Goal: Task Accomplishment & Management: Complete application form

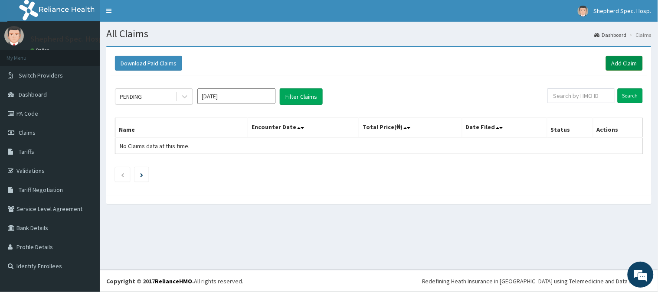
click at [628, 56] on link "Add Claim" at bounding box center [624, 63] width 37 height 15
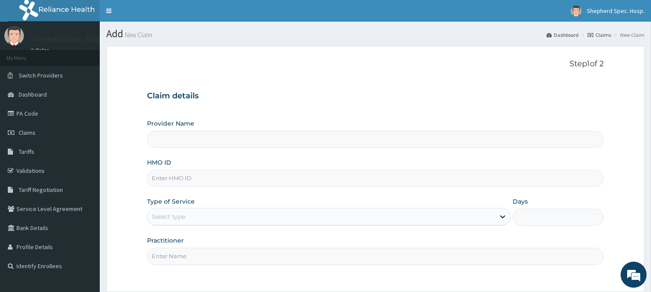
type input "NRN/10067/B"
type input "Shepherd Specialist Hospital(festac)"
type input "NRN/10067/C"
click at [320, 112] on div "Claim details Provider Name Shepherd Specialist Hospital(festac) HMO ID NRN/100…" at bounding box center [375, 174] width 457 height 182
click at [457, 172] on input "HMO ID" at bounding box center [375, 178] width 457 height 17
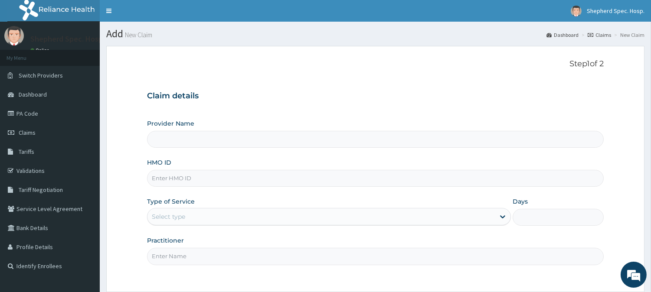
type input "Shepherd Specialist Hospital(festac)"
type input "NRN/10067/F"
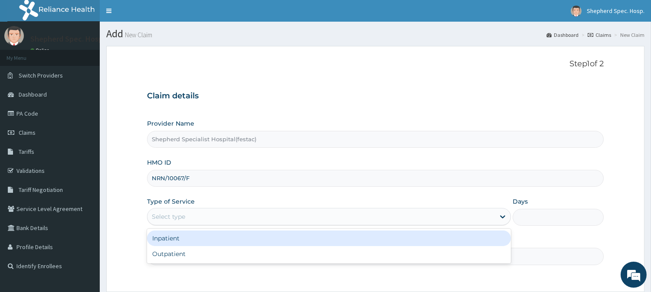
click at [197, 210] on div "Select type" at bounding box center [321, 217] width 347 height 14
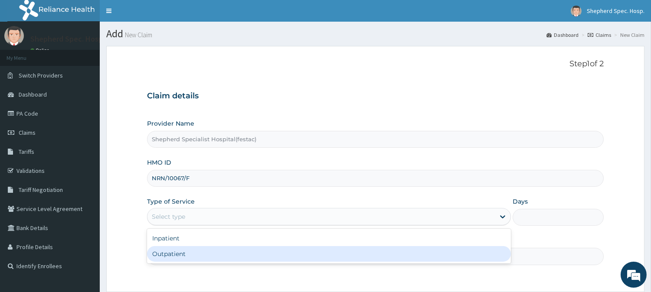
click at [189, 248] on div "Outpatient" at bounding box center [329, 254] width 364 height 16
type input "1"
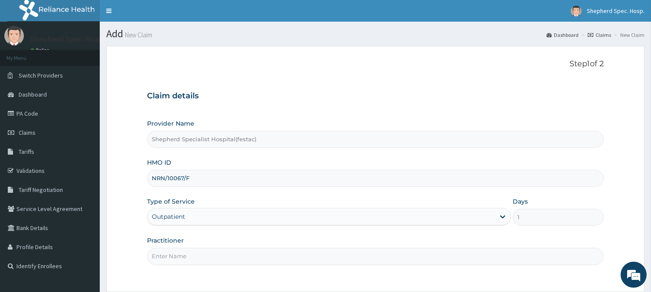
click at [190, 249] on input "Practitioner" at bounding box center [375, 256] width 457 height 17
type input "DR CHRIS"
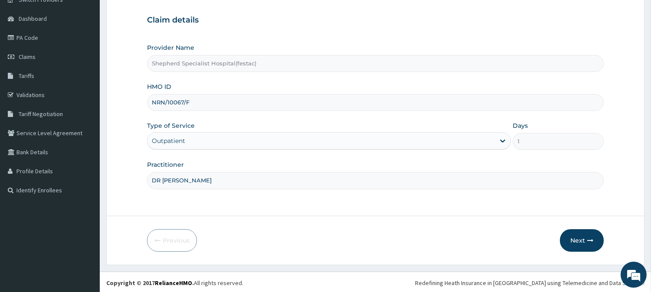
scroll to position [77, 0]
click at [573, 233] on button "Next" at bounding box center [582, 239] width 44 height 23
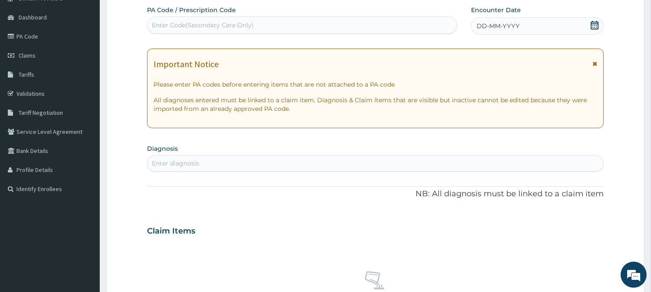
click at [592, 25] on icon at bounding box center [594, 25] width 9 height 9
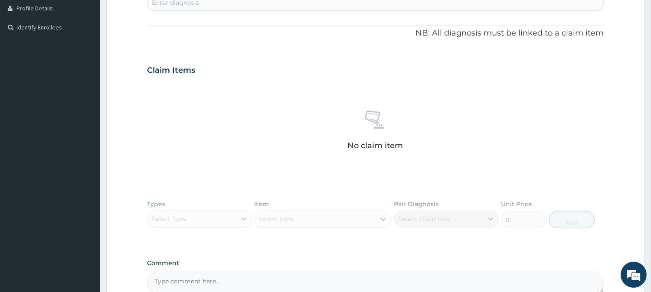
scroll to position [139, 0]
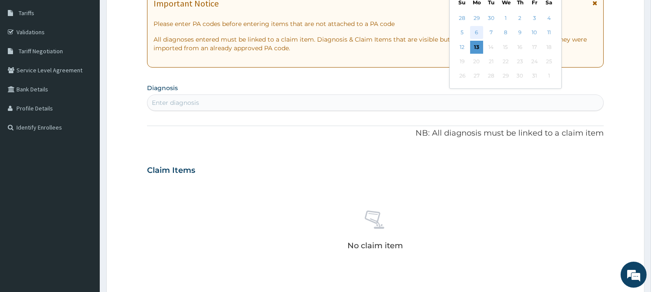
click at [473, 33] on div "6" at bounding box center [476, 32] width 13 height 13
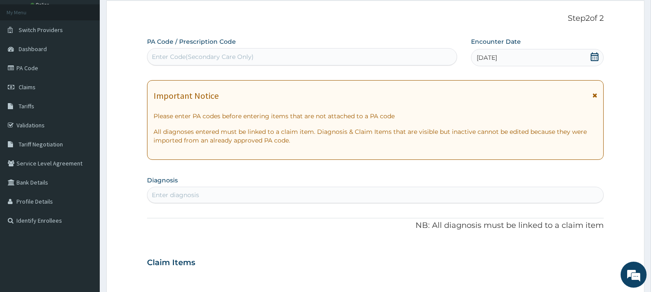
scroll to position [42, 0]
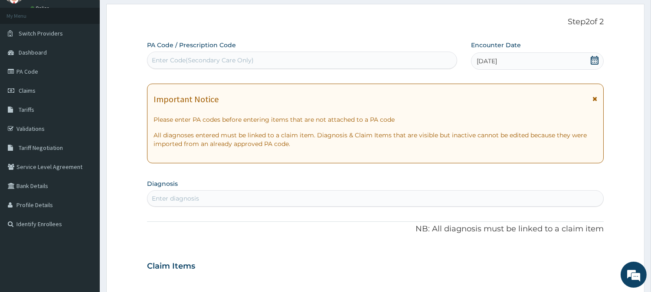
click at [593, 62] on icon at bounding box center [594, 60] width 9 height 9
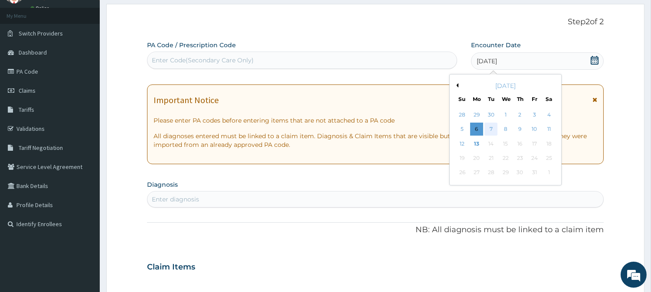
click at [489, 133] on div "7" at bounding box center [491, 129] width 13 height 13
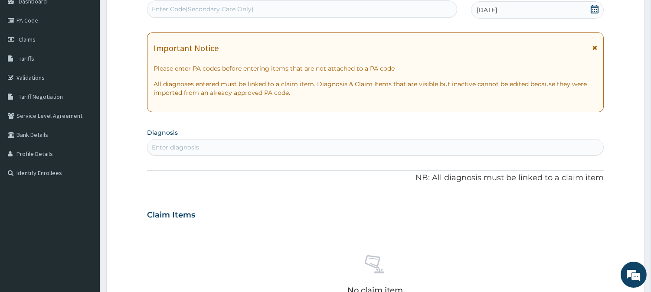
scroll to position [139, 0]
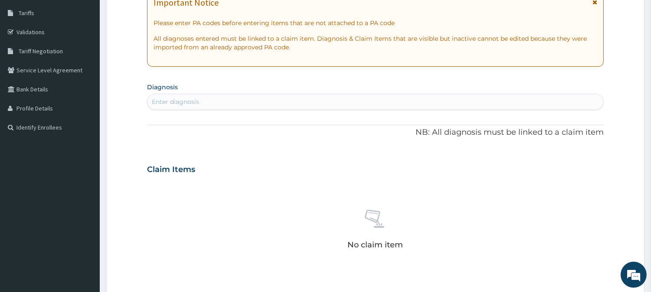
click at [266, 106] on div "Enter diagnosis" at bounding box center [376, 102] width 456 height 14
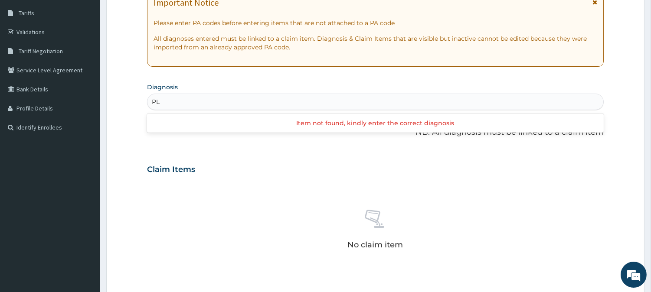
type input "P"
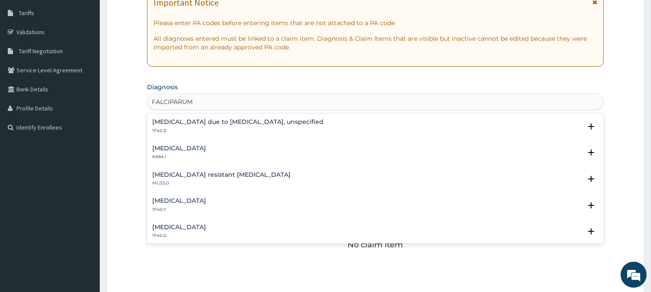
click at [206, 203] on h4 "Other severe and complicated Plasmodium falciparum malaria" at bounding box center [179, 201] width 54 height 7
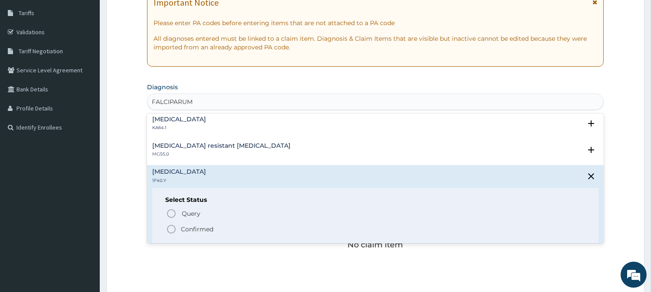
scroll to position [59, 0]
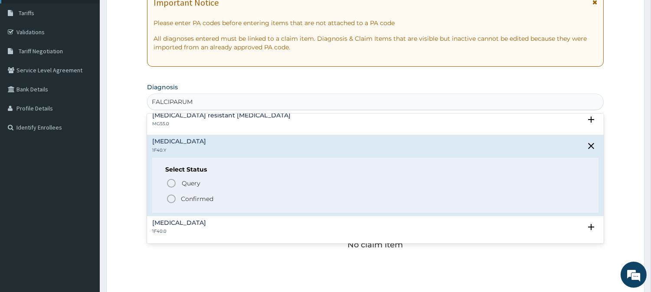
type input "FALCIPARUM"
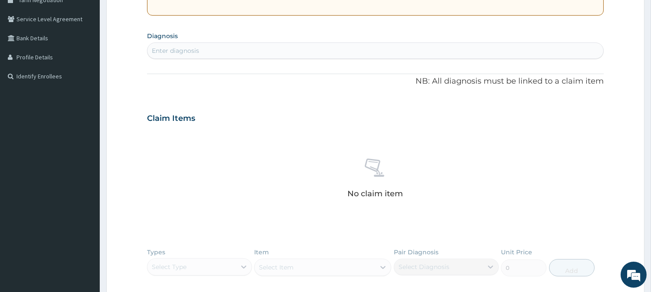
scroll to position [187, 0]
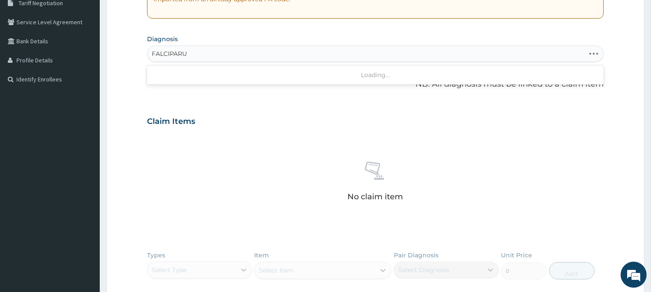
type input "FALCIPARUM"
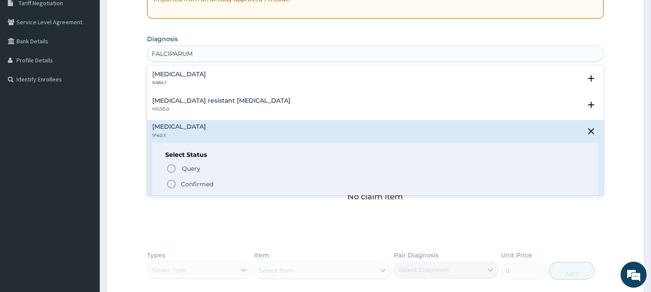
scroll to position [48, 0]
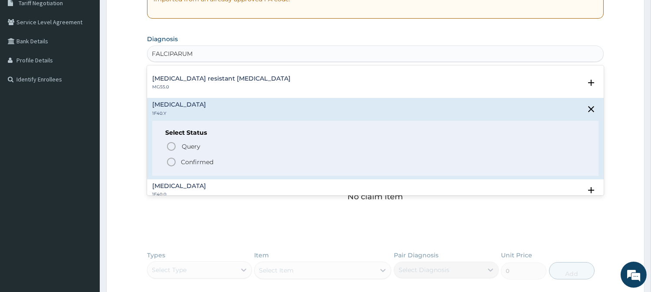
click at [171, 162] on icon "status option filled" at bounding box center [171, 162] width 10 height 10
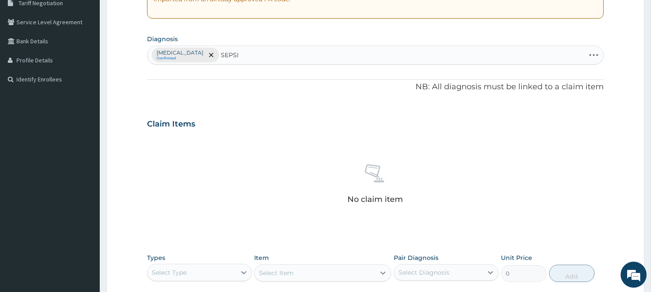
type input "SEPSIS"
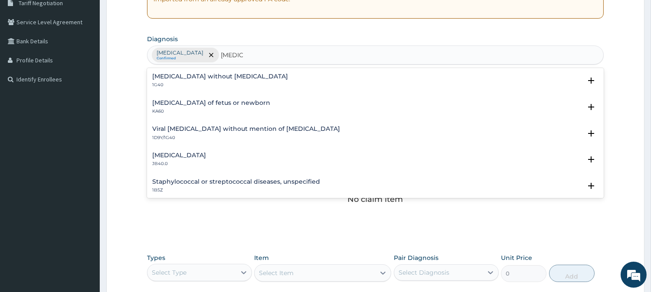
click at [198, 132] on h4 "Viral [MEDICAL_DATA] without mention of [MEDICAL_DATA]" at bounding box center [246, 129] width 188 height 7
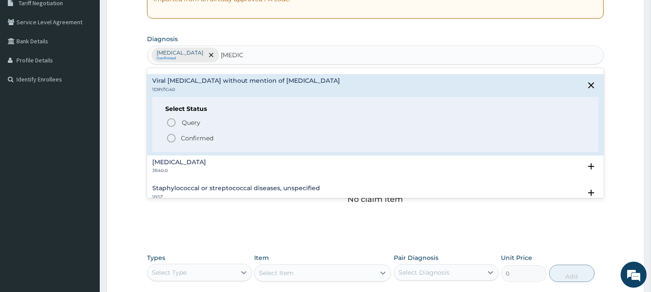
click at [172, 139] on icon "status option filled" at bounding box center [171, 138] width 10 height 10
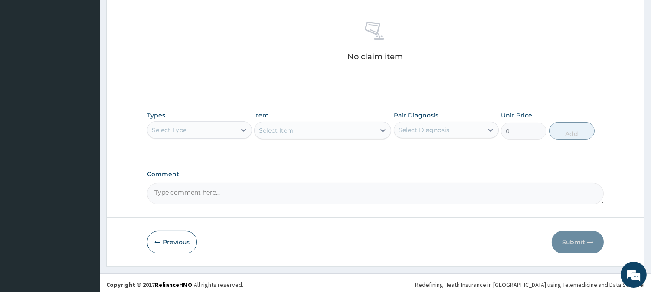
scroll to position [333, 0]
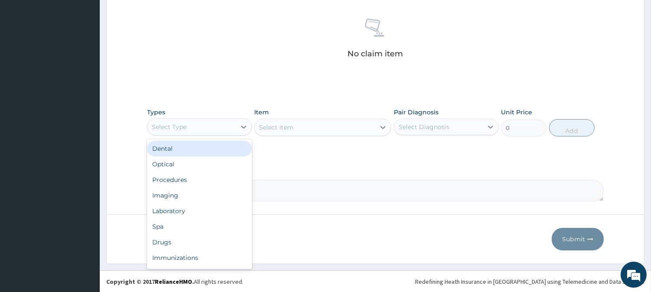
click at [207, 131] on div "Select Type" at bounding box center [192, 127] width 89 height 14
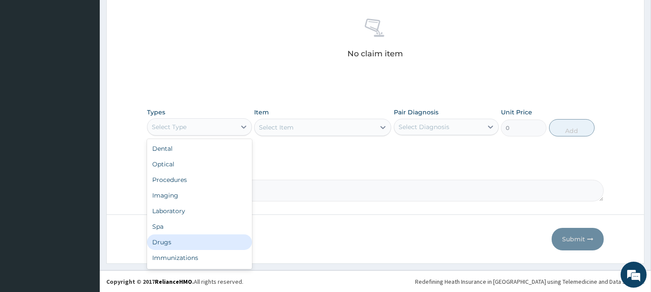
click at [176, 241] on div "Drugs" at bounding box center [199, 243] width 105 height 16
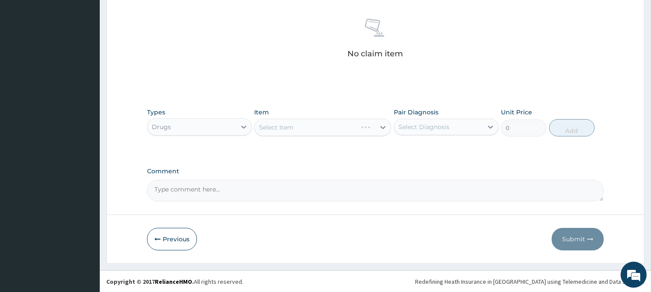
click at [305, 122] on div "Select Item" at bounding box center [322, 127] width 137 height 17
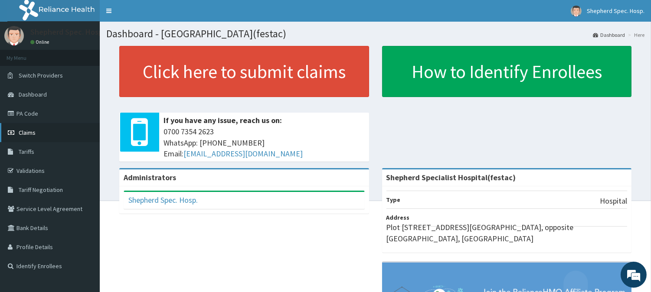
click at [44, 135] on link "Claims" at bounding box center [50, 132] width 100 height 19
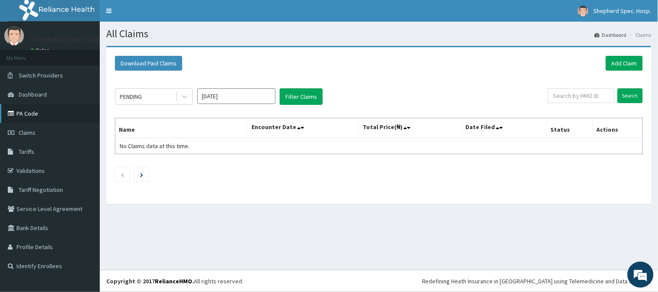
click at [38, 118] on link "PA Code" at bounding box center [50, 113] width 100 height 19
click at [616, 64] on link "Add Claim" at bounding box center [624, 63] width 37 height 15
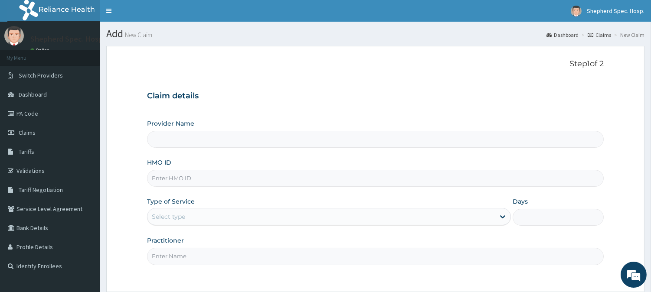
type input "Shepherd Specialist Hospital(festac)"
click at [180, 184] on input "HMO ID" at bounding box center [375, 178] width 457 height 17
paste input "NRN/10067/B"
type input "NRN/10067/F"
click at [207, 226] on div "Select type" at bounding box center [329, 216] width 364 height 17
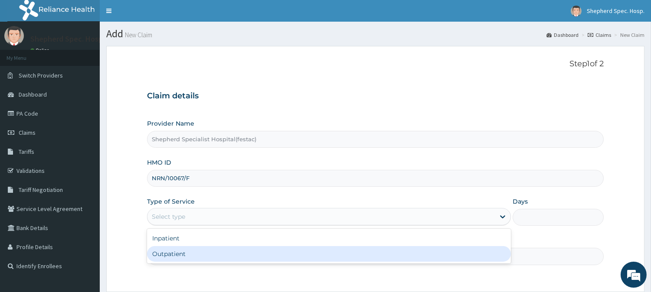
click at [186, 252] on div "Outpatient" at bounding box center [329, 254] width 364 height 16
type input "1"
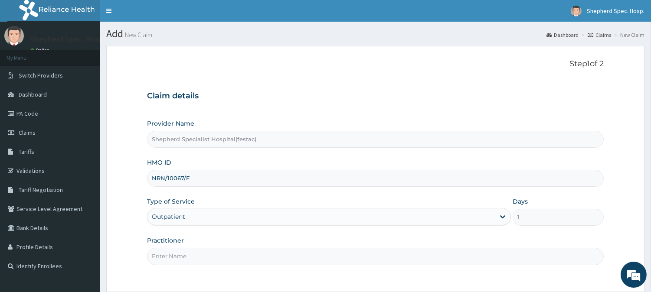
click at [186, 252] on input "Practitioner" at bounding box center [375, 256] width 457 height 17
type input "DR EZENWA"
drag, startPoint x: 207, startPoint y: 244, endPoint x: 207, endPoint y: 253, distance: 9.6
click at [207, 250] on div "Practitioner DR EZENWA" at bounding box center [375, 250] width 457 height 29
click at [207, 254] on input "DR EZENWA" at bounding box center [375, 256] width 457 height 17
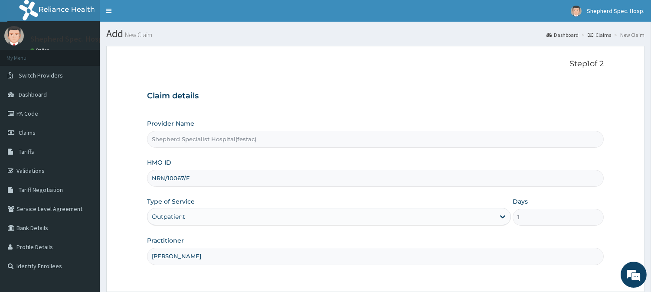
click at [202, 258] on input "DR EZENWA" at bounding box center [375, 256] width 457 height 17
click at [192, 249] on input "Practitioner" at bounding box center [375, 256] width 457 height 17
type input "DR CHRIS"
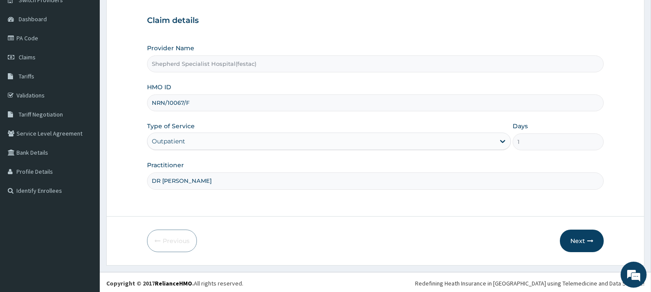
scroll to position [77, 0]
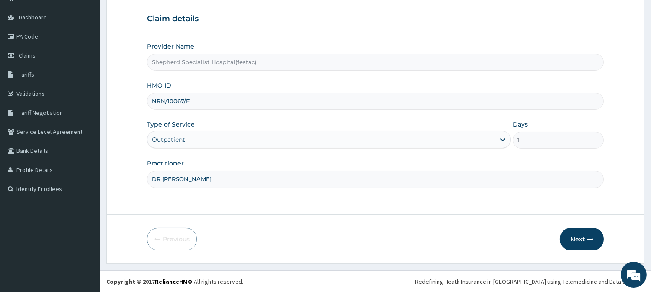
click at [575, 226] on form "Step 1 of 2 Claim details Provider Name Shepherd Specialist Hospital(festac) HM…" at bounding box center [375, 116] width 538 height 295
click at [577, 236] on button "Next" at bounding box center [582, 239] width 44 height 23
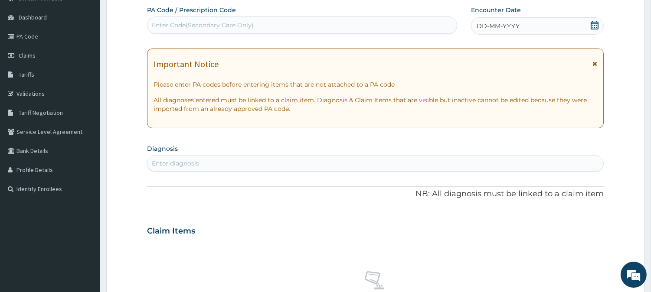
click at [588, 24] on div "DD-MM-YYYY" at bounding box center [537, 25] width 133 height 17
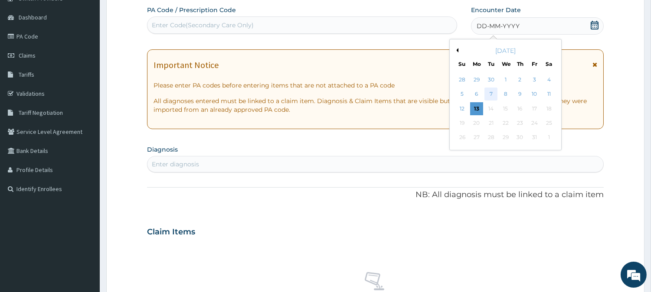
click at [492, 94] on div "7" at bounding box center [491, 94] width 13 height 13
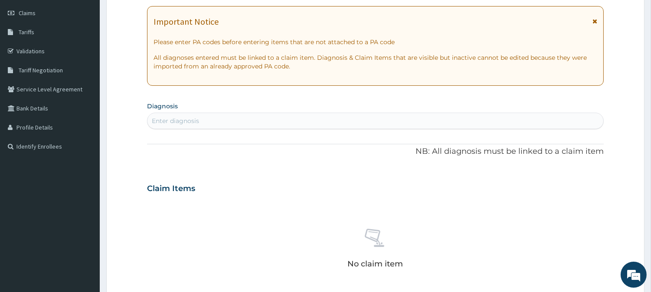
scroll to position [174, 0]
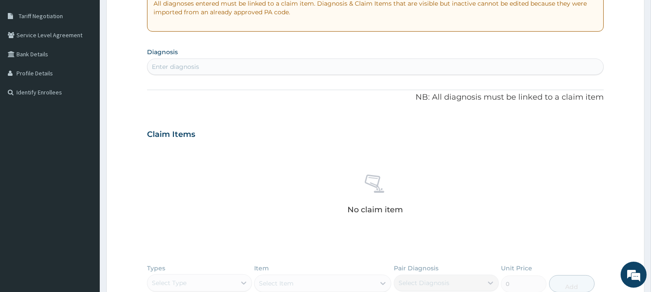
click at [315, 67] on div "Enter diagnosis" at bounding box center [376, 67] width 456 height 14
type input "falciparum"
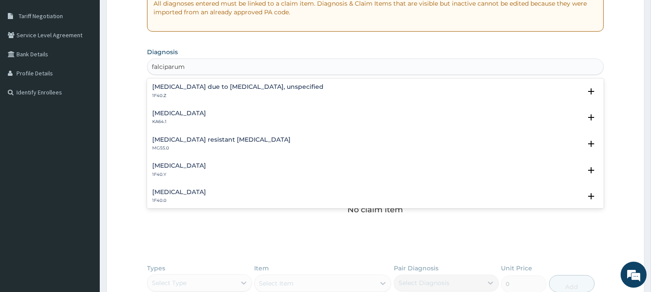
click at [228, 89] on h4 "Malaria due to Plasmodium falciparum, unspecified" at bounding box center [237, 87] width 171 height 7
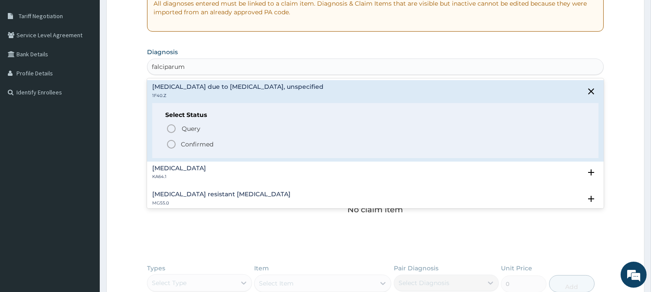
click at [174, 139] on icon "status option filled" at bounding box center [171, 144] width 10 height 10
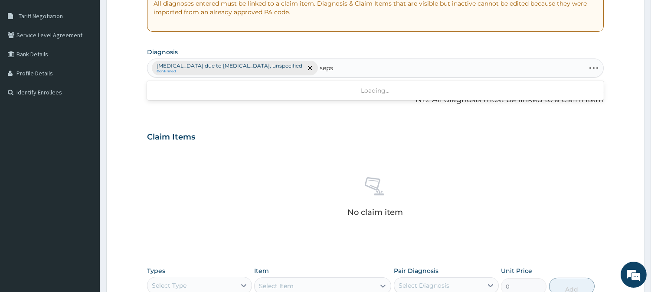
type input "sepsi"
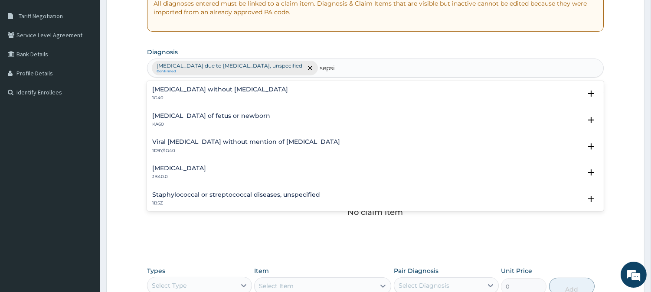
click at [213, 140] on h4 "Viral sepsis without mention of septic shock" at bounding box center [246, 142] width 188 height 7
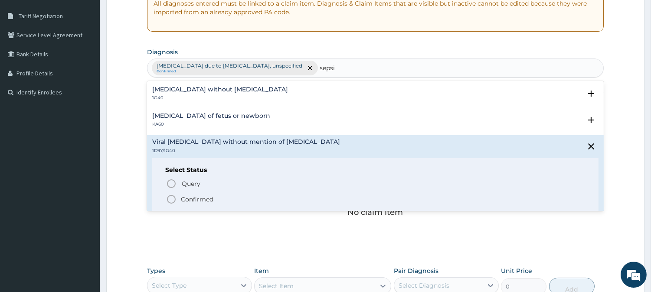
click at [170, 201] on icon "status option filled" at bounding box center [171, 199] width 10 height 10
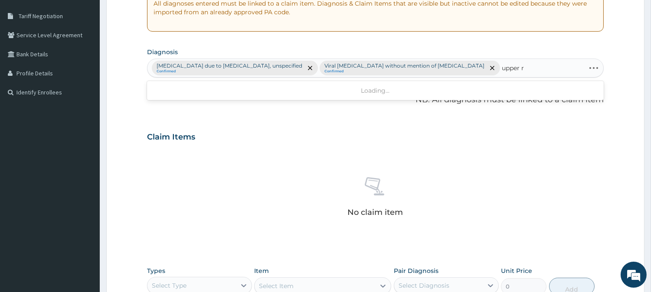
type input "upper"
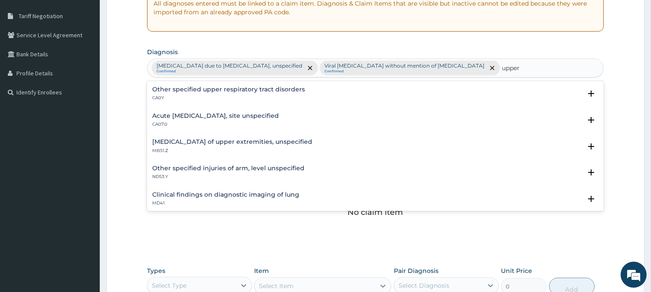
click at [267, 114] on h4 "Acute upper respiratory infection, site unspecified" at bounding box center [215, 116] width 127 height 7
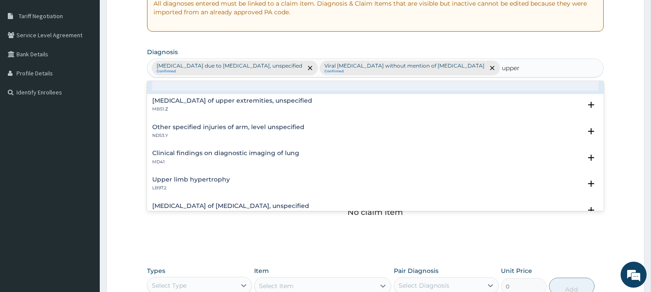
scroll to position [0, 0]
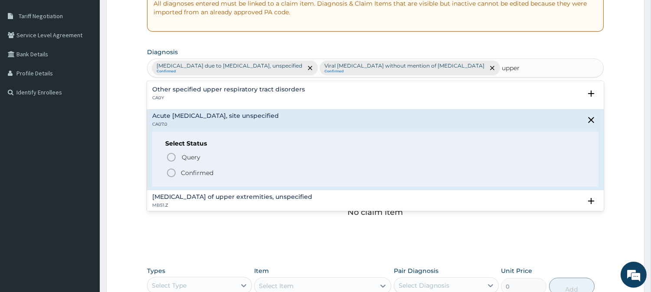
click at [232, 90] on h4 "Other specified upper respiratory tract disorders" at bounding box center [228, 89] width 153 height 7
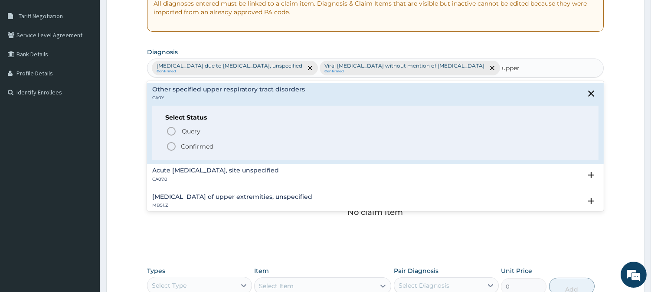
click at [172, 147] on icon "status option filled" at bounding box center [171, 146] width 10 height 10
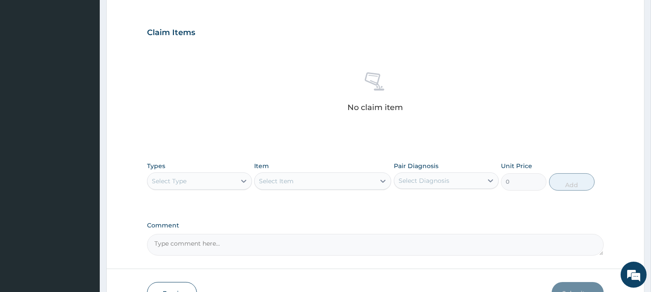
scroll to position [318, 0]
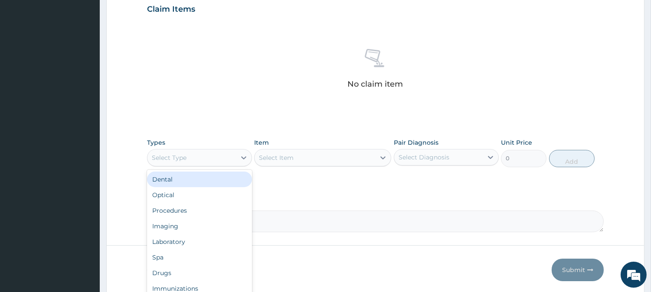
click at [184, 154] on div "Select Type" at bounding box center [169, 158] width 35 height 9
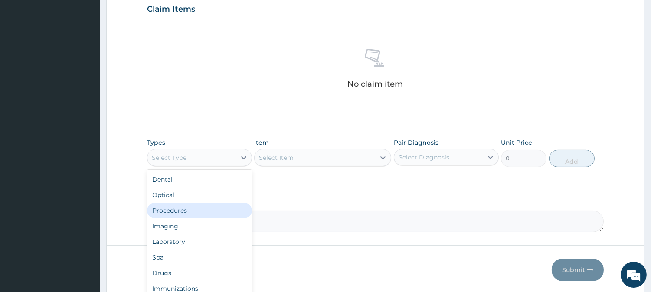
click at [184, 203] on div "Procedures" at bounding box center [199, 211] width 105 height 16
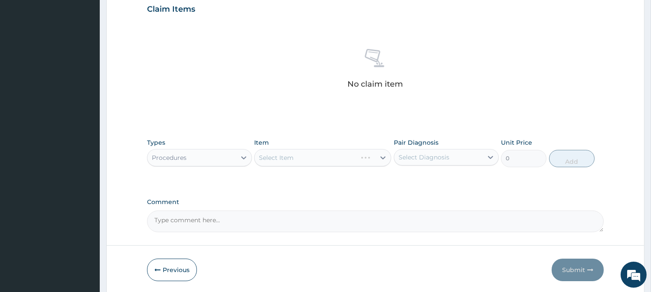
click at [298, 149] on div "Select Item" at bounding box center [322, 157] width 137 height 17
click at [298, 151] on div "Select Item" at bounding box center [315, 158] width 121 height 14
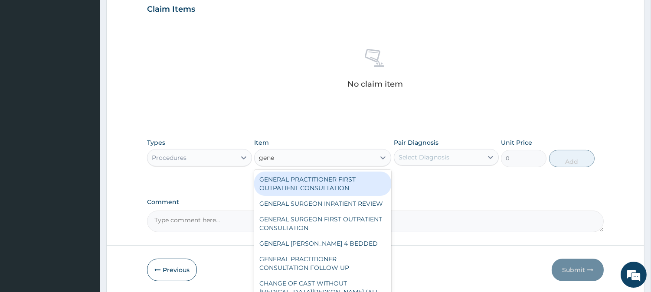
type input "gener"
click at [324, 173] on div "GENERAL PRACTITIONER FIRST OUTPATIENT CONSULTATION" at bounding box center [322, 184] width 137 height 24
type input "4500"
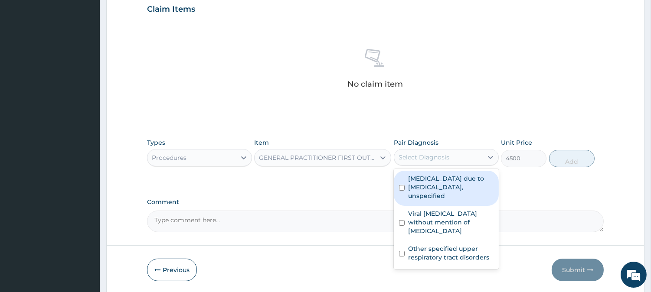
click at [450, 151] on div "Select Diagnosis" at bounding box center [438, 158] width 89 height 14
click at [443, 174] on label "Malaria due to Plasmodium falciparum, unspecified" at bounding box center [450, 187] width 85 height 26
checkbox input "true"
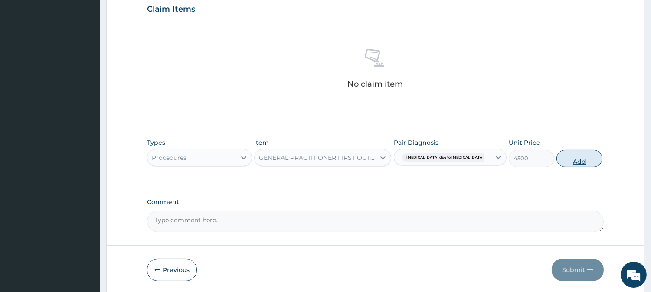
click at [574, 150] on button "Add" at bounding box center [580, 158] width 46 height 17
type input "0"
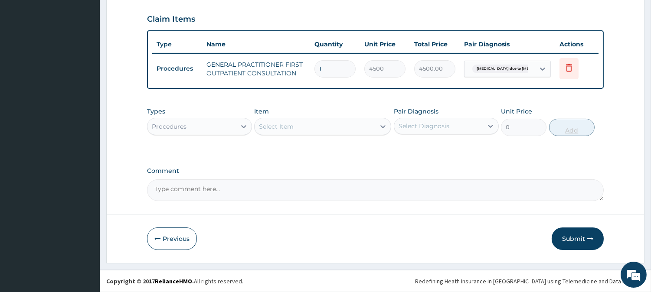
scroll to position [291, 0]
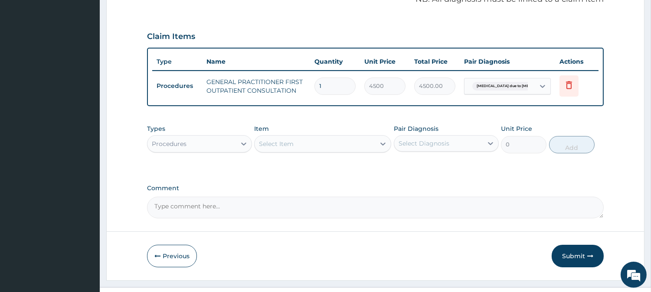
click at [207, 137] on div "Procedures" at bounding box center [192, 144] width 89 height 14
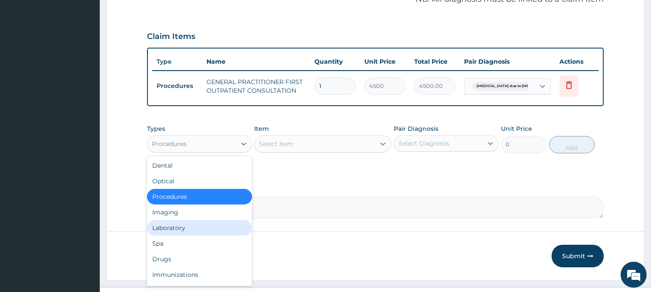
click at [193, 220] on div "Laboratory" at bounding box center [199, 228] width 105 height 16
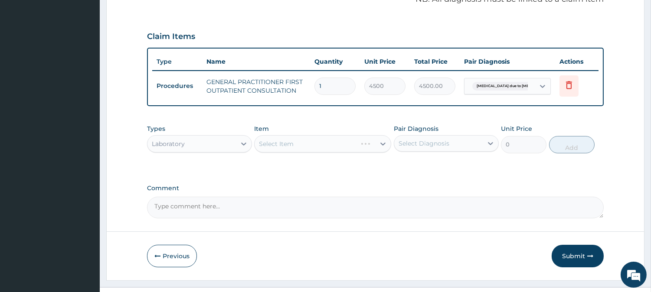
click at [297, 135] on div "Select Item" at bounding box center [322, 143] width 137 height 17
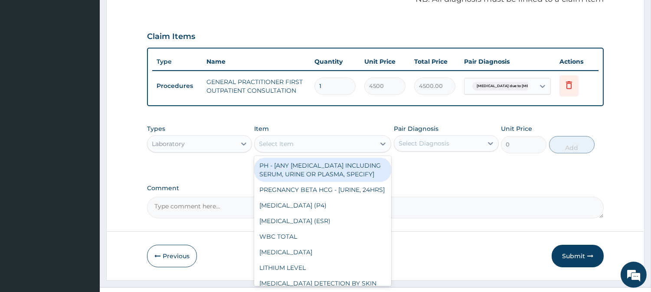
click at [306, 137] on div "Select Item" at bounding box center [315, 144] width 121 height 14
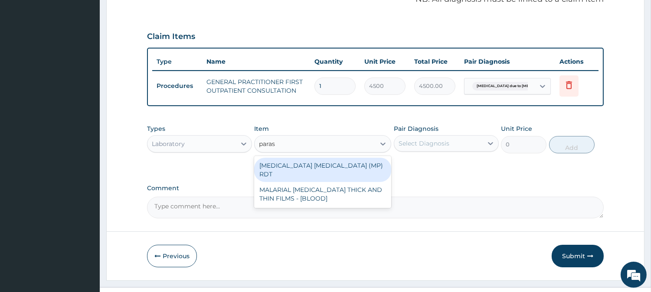
type input "parasi"
click at [310, 158] on div "MALARIA PARASITE (MP) RDT" at bounding box center [322, 170] width 137 height 24
type input "2400"
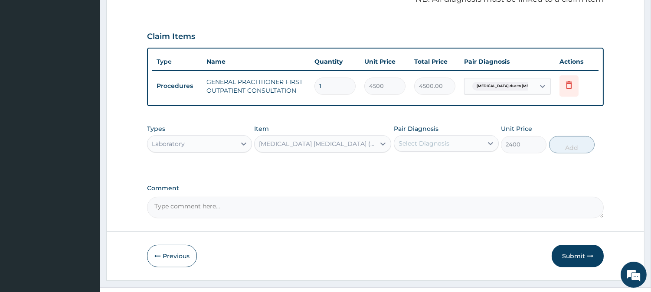
click at [410, 137] on div "Select Diagnosis" at bounding box center [438, 144] width 89 height 14
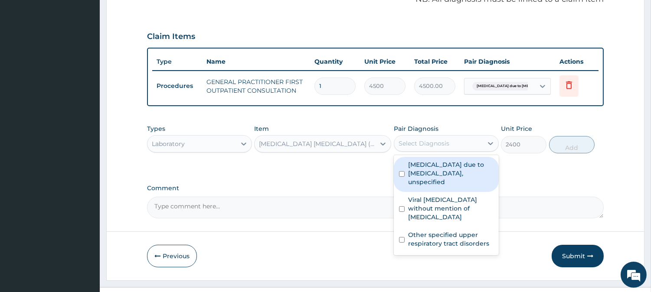
click at [428, 161] on label "Malaria due to Plasmodium falciparum, unspecified" at bounding box center [450, 174] width 85 height 26
checkbox input "true"
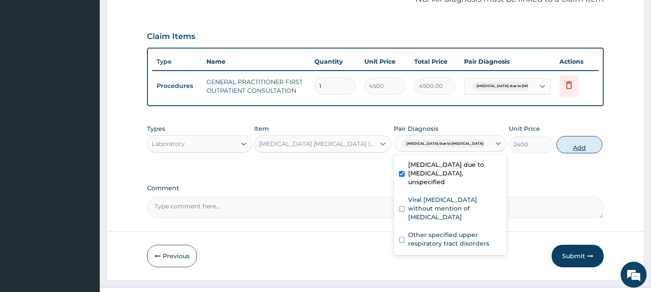
click at [574, 136] on button "Add" at bounding box center [580, 144] width 46 height 17
type input "0"
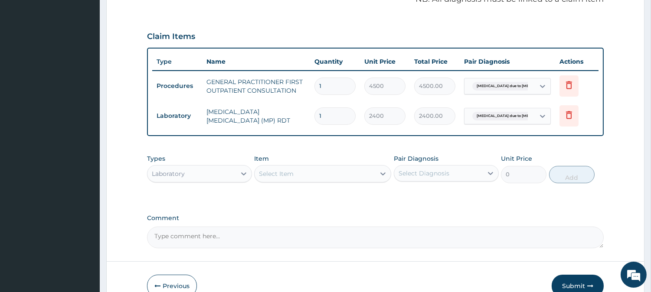
click at [317, 167] on div "Select Item" at bounding box center [315, 174] width 121 height 14
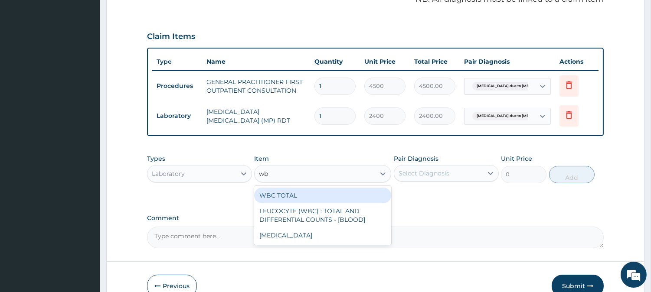
type input "wbc"
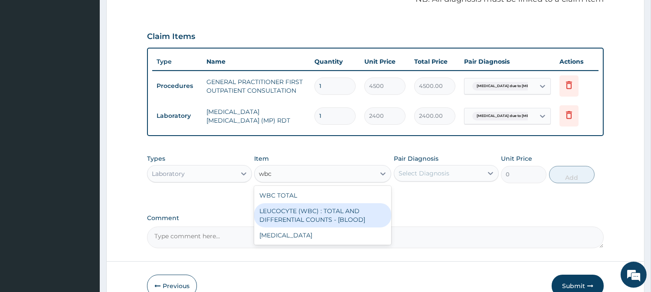
click at [307, 203] on div "LEUCOCYTE (WBC) : TOTAL AND DIFFERENTIAL COUNTS - [BLOOD]" at bounding box center [322, 215] width 137 height 24
type input "3000"
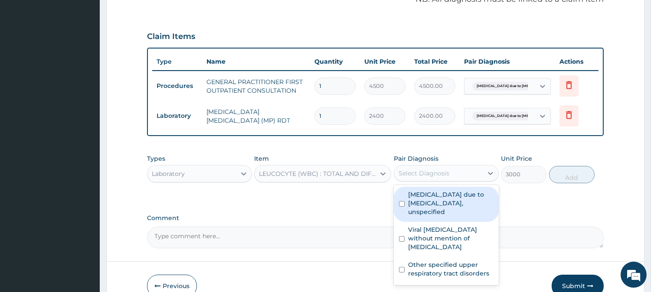
click at [432, 169] on div "Select Diagnosis" at bounding box center [424, 173] width 51 height 9
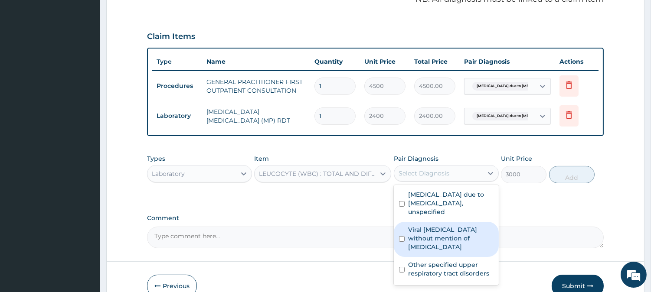
click at [431, 226] on label "Viral sepsis without mention of septic shock" at bounding box center [450, 239] width 85 height 26
checkbox input "true"
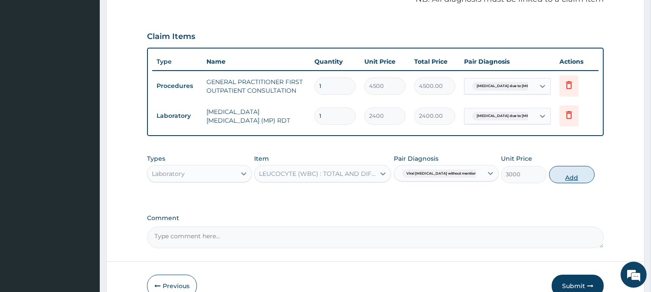
click at [577, 166] on button "Add" at bounding box center [572, 174] width 46 height 17
type input "0"
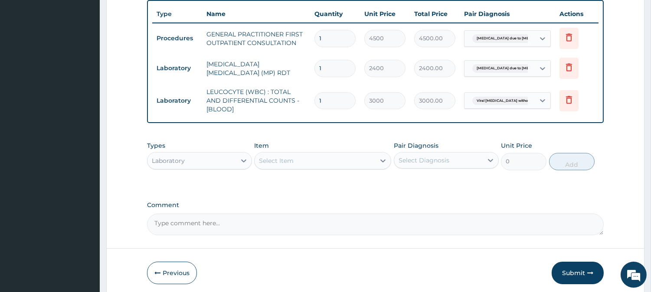
scroll to position [339, 0]
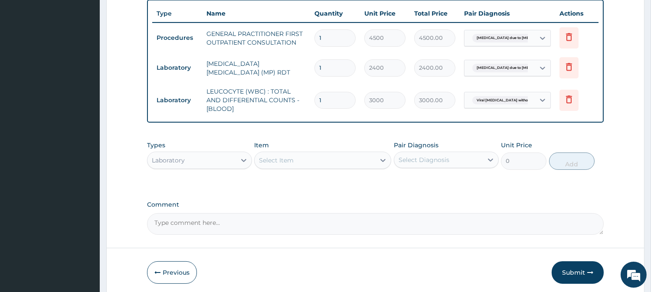
click at [230, 154] on div "Laboratory" at bounding box center [192, 161] width 89 height 14
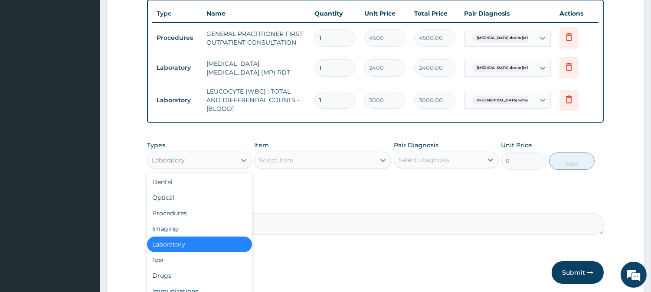
scroll to position [29, 0]
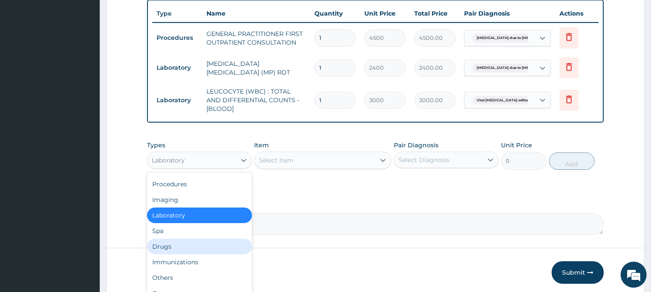
click at [187, 239] on div "Drugs" at bounding box center [199, 247] width 105 height 16
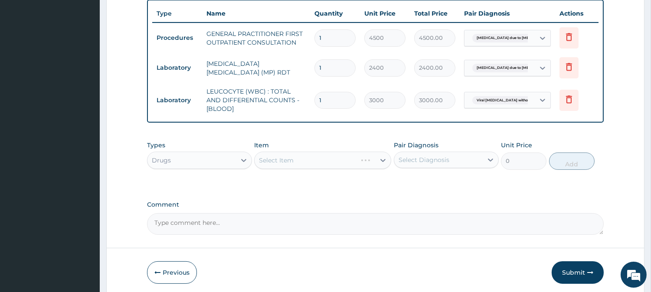
click at [311, 152] on div "Select Item" at bounding box center [322, 160] width 137 height 17
click at [311, 154] on div "Select Item" at bounding box center [315, 161] width 121 height 14
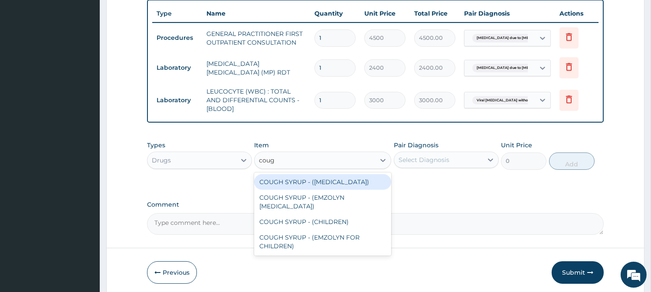
type input "cough"
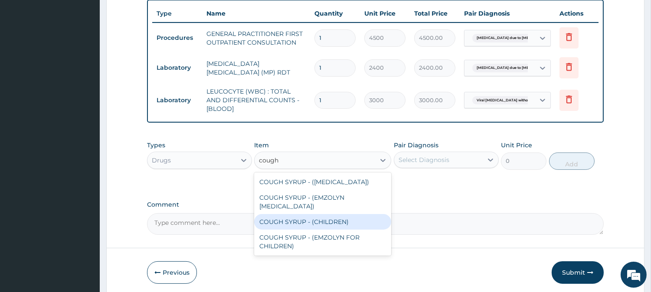
click at [307, 214] on div "COUGH SYRUP - (CHILDREN)" at bounding box center [322, 222] width 137 height 16
type input "1280"
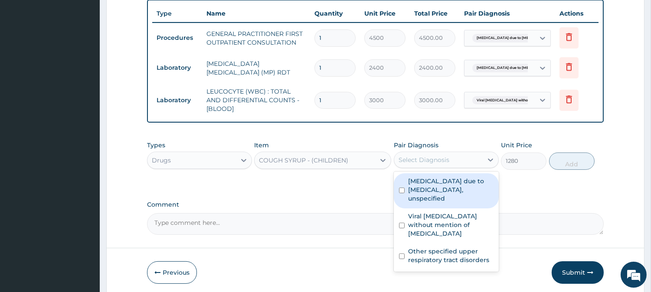
click at [409, 156] on div "Select Diagnosis" at bounding box center [424, 160] width 51 height 9
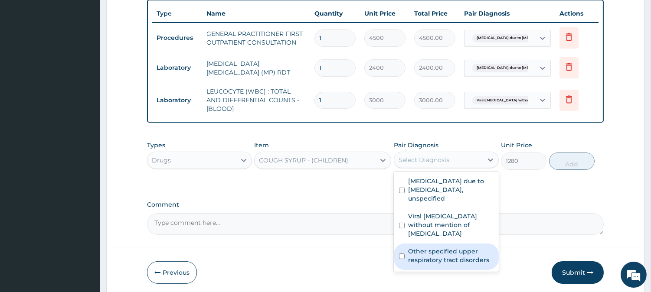
click at [425, 247] on label "Other specified upper respiratory tract disorders" at bounding box center [450, 255] width 85 height 17
checkbox input "true"
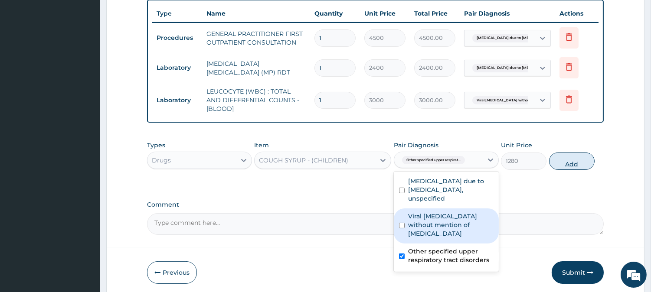
click at [589, 153] on button "Add" at bounding box center [572, 161] width 46 height 17
type input "0"
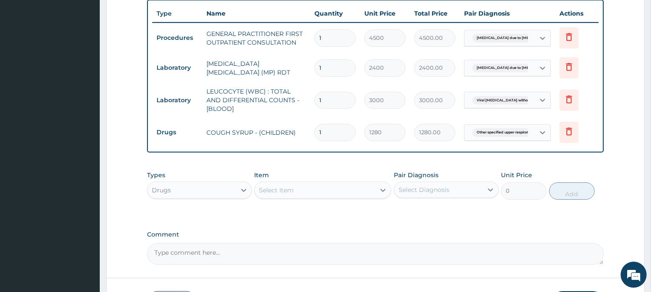
click at [282, 186] on div "Select Item" at bounding box center [276, 190] width 35 height 9
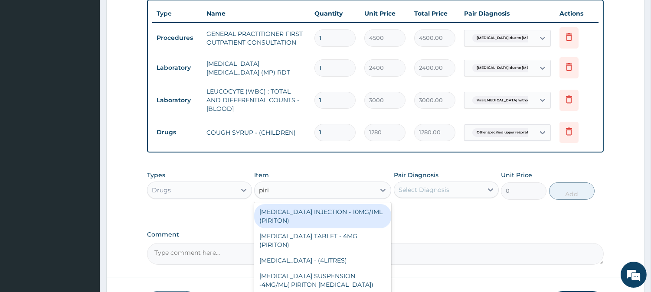
type input "pirit"
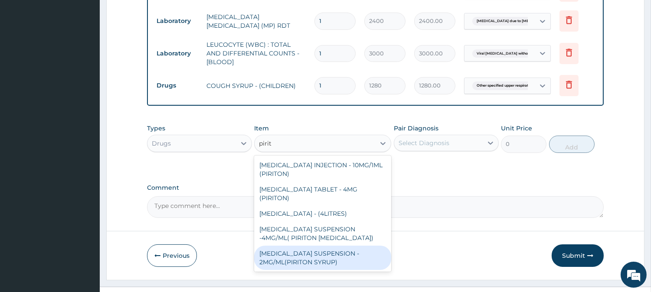
click at [336, 246] on div "CHLORPHENIRAMINE SUSPENSION - 2MG/ML(PIRITON SYRUP)" at bounding box center [322, 258] width 137 height 24
type input "960"
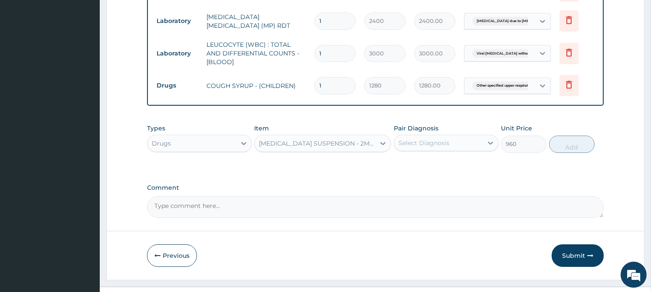
click at [311, 139] on div "CHLORPHENIRAMINE SUSPENSION - 2MG/ML(PIRITON SYRUP)" at bounding box center [317, 143] width 117 height 9
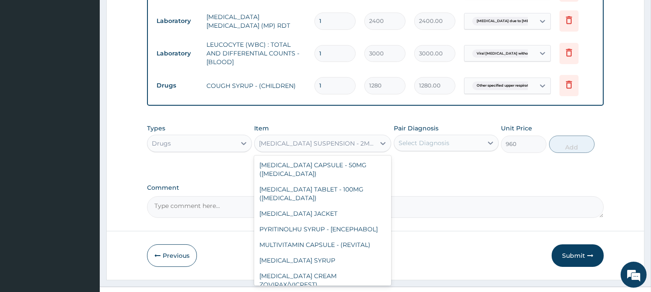
scroll to position [16445, 0]
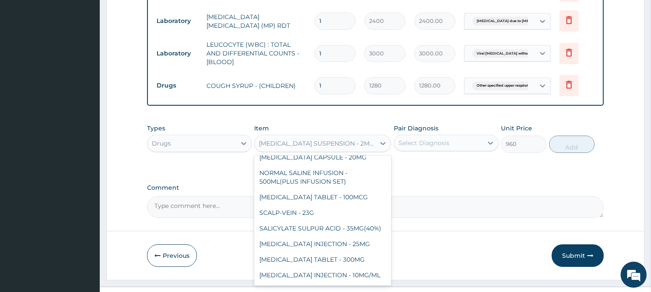
click at [448, 139] on div "Select Diagnosis" at bounding box center [424, 143] width 51 height 9
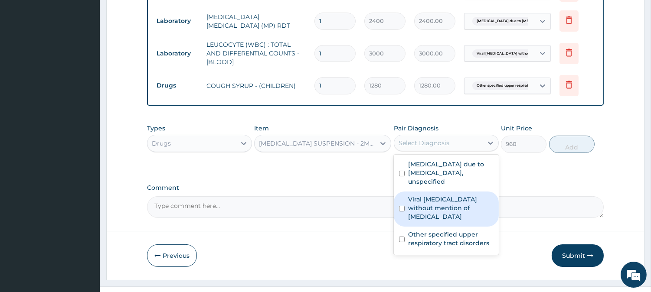
drag, startPoint x: 448, startPoint y: 179, endPoint x: 545, endPoint y: 133, distance: 107.5
click at [449, 195] on label "Viral sepsis without mention of septic shock" at bounding box center [450, 208] width 85 height 26
checkbox input "true"
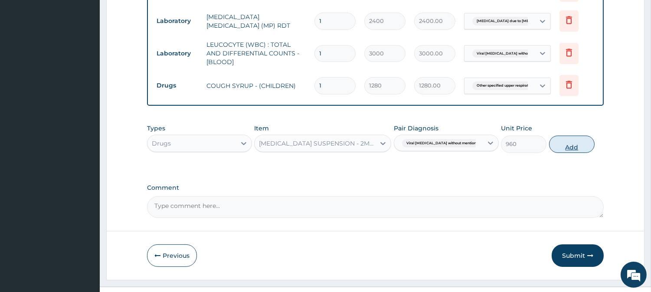
click at [554, 136] on button "Add" at bounding box center [572, 144] width 46 height 17
type input "0"
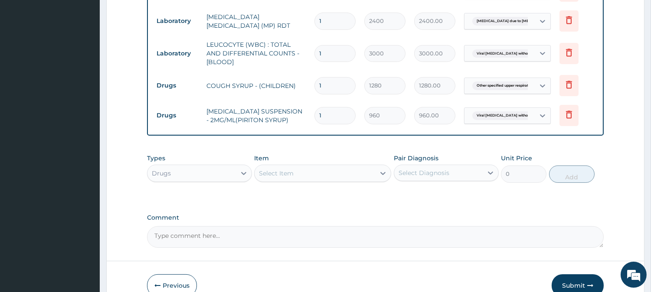
click at [321, 167] on div "Select Item" at bounding box center [315, 174] width 121 height 14
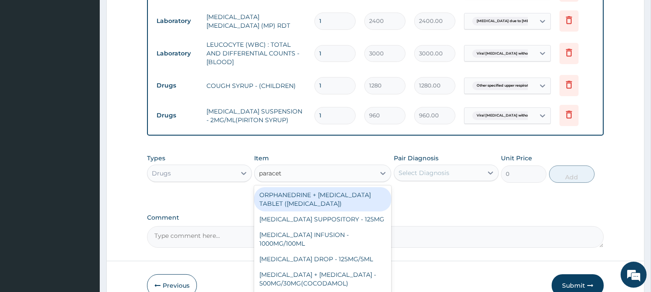
type input "paraceta"
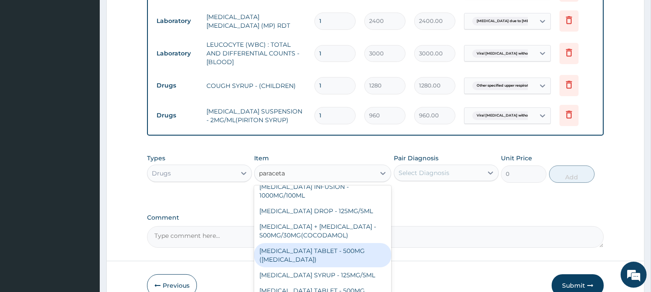
scroll to position [66, 0]
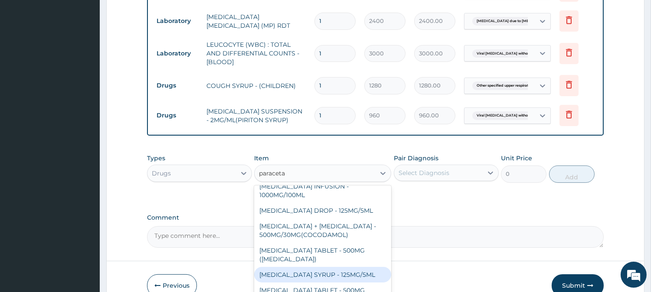
click at [332, 267] on div "PARACETAMOL SYRUP - 125MG/5ML" at bounding box center [322, 275] width 137 height 16
type input "960"
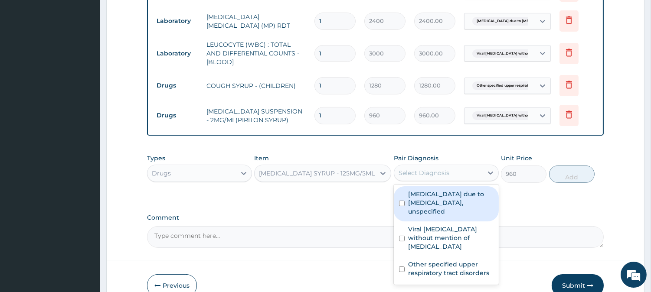
click at [434, 169] on div "Select Diagnosis" at bounding box center [424, 173] width 51 height 9
click at [436, 192] on label "Malaria due to Plasmodium falciparum, unspecified" at bounding box center [450, 203] width 85 height 26
checkbox input "true"
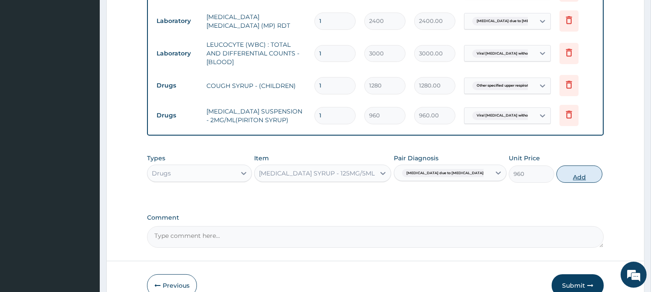
click at [585, 166] on button "Add" at bounding box center [580, 174] width 46 height 17
type input "0"
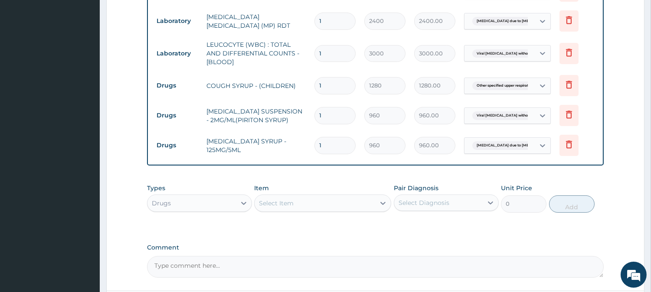
click at [288, 199] on div "Select Item" at bounding box center [276, 203] width 35 height 9
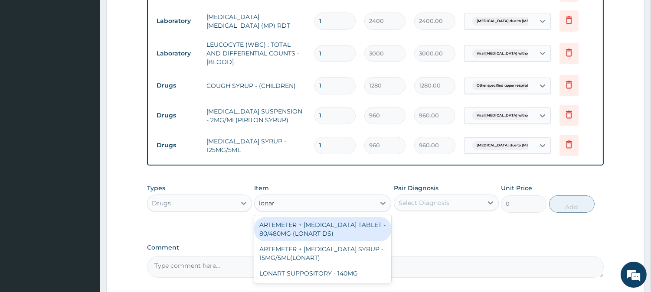
type input "lonart"
click at [341, 223] on div "ARTEMETER + LUMEFANTRINE TABLET - 80/480MG (LONART DS)" at bounding box center [322, 229] width 137 height 24
type input "672"
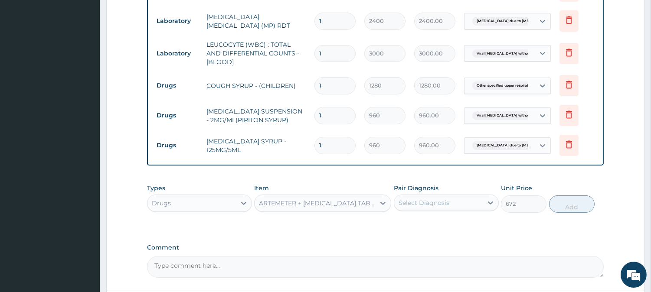
click at [344, 197] on div "ARTEMETER + LUMEFANTRINE TABLET - 80/480MG (LONART DS)" at bounding box center [315, 204] width 121 height 14
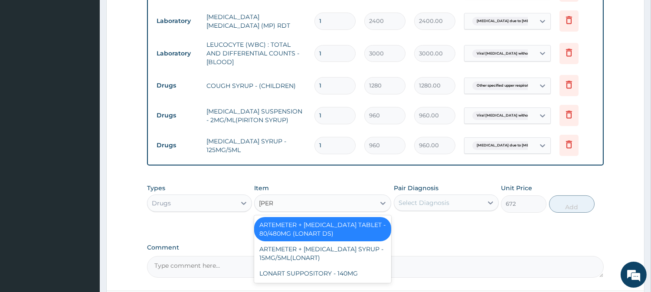
scroll to position [0, 0]
type input "lonart"
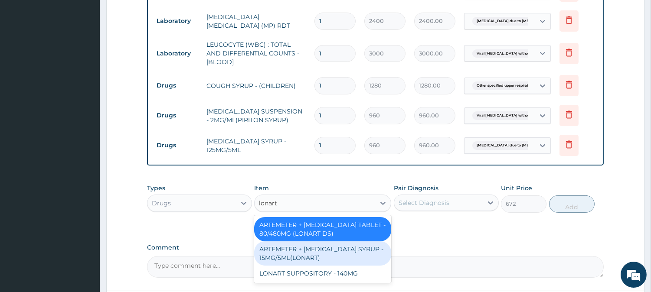
click at [370, 243] on div "ARTEMETER + LUMEFANTRINE SYRUP - 15MG/5ML(LONART)" at bounding box center [322, 254] width 137 height 24
type input "1920"
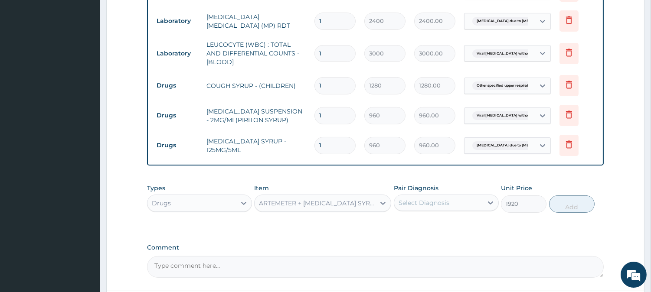
click at [429, 197] on div "Select Diagnosis" at bounding box center [438, 203] width 89 height 14
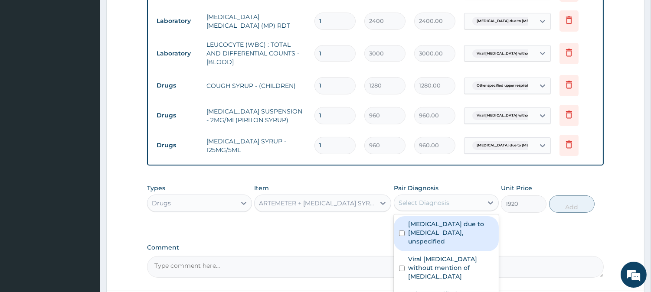
drag, startPoint x: 431, startPoint y: 219, endPoint x: 524, endPoint y: 219, distance: 92.8
click at [432, 220] on label "Malaria due to Plasmodium falciparum, unspecified" at bounding box center [450, 233] width 85 height 26
checkbox input "true"
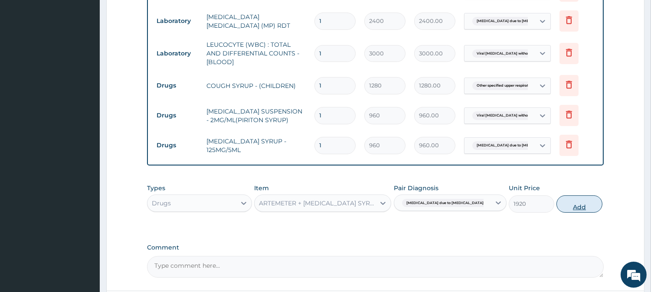
click at [560, 201] on button "Add" at bounding box center [580, 204] width 46 height 17
type input "0"
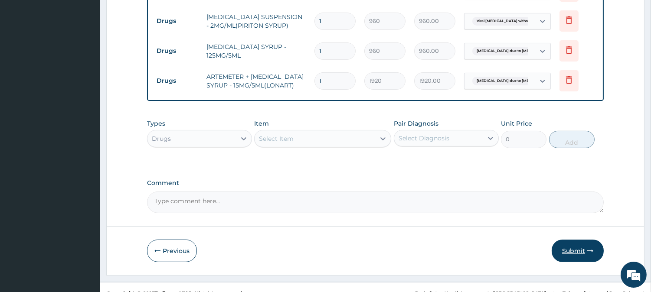
click at [570, 240] on button "Submit" at bounding box center [578, 251] width 52 height 23
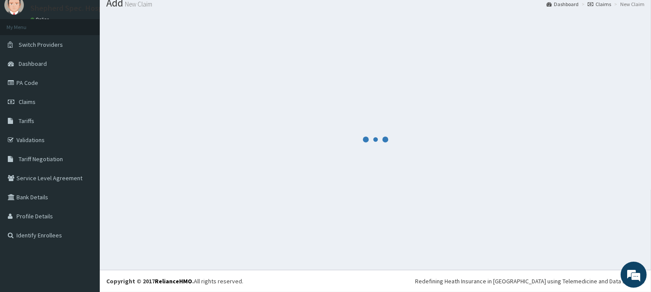
scroll to position [481, 0]
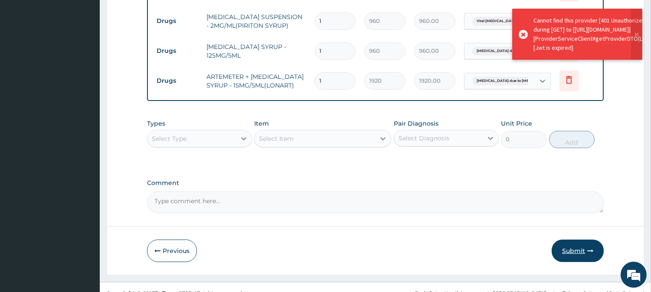
click at [592, 243] on button "Submit" at bounding box center [578, 251] width 52 height 23
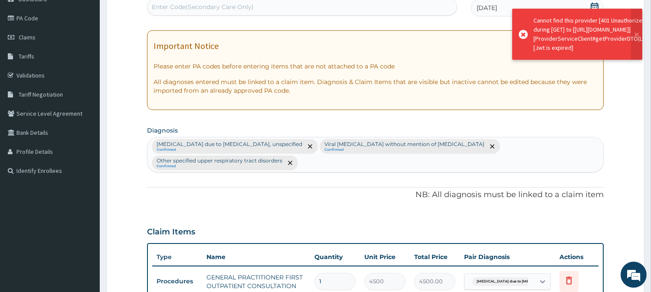
scroll to position [0, 0]
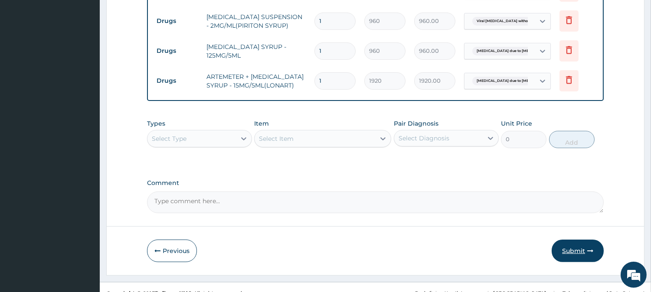
click at [585, 240] on button "Submit" at bounding box center [578, 251] width 52 height 23
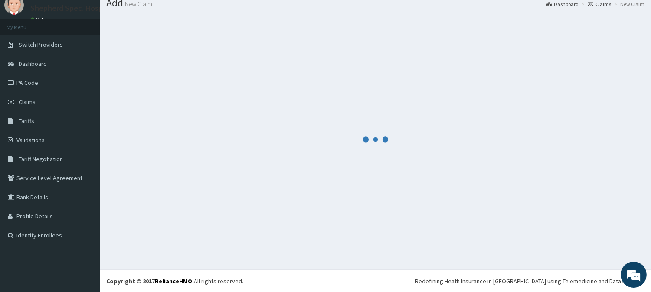
scroll to position [481, 0]
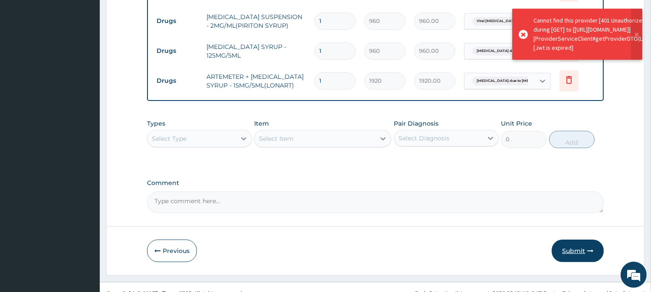
click at [589, 243] on button "Submit" at bounding box center [578, 251] width 52 height 23
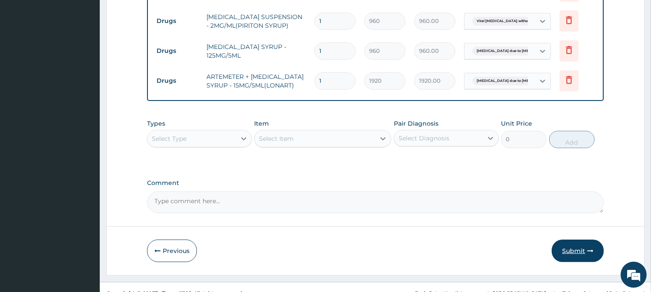
click at [576, 240] on button "Submit" at bounding box center [578, 251] width 52 height 23
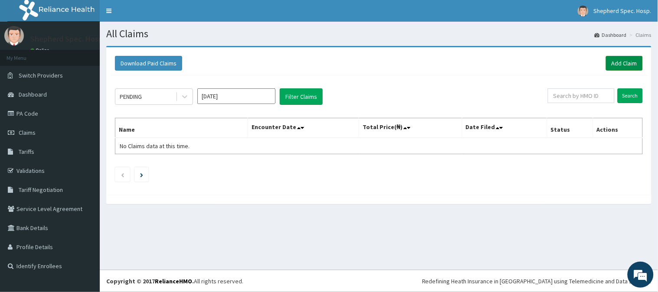
click at [636, 64] on link "Add Claim" at bounding box center [624, 63] width 37 height 15
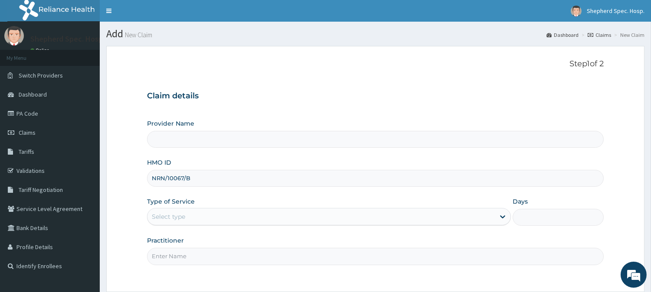
type input "NRN/10067/B"
click at [250, 82] on div "Step 1 of 2 Claim details Provider Name HMO ID NRN/10067/B Type of Service Sele…" at bounding box center [375, 169] width 457 height 220
type input "Shepherd Specialist Hospital(festac)"
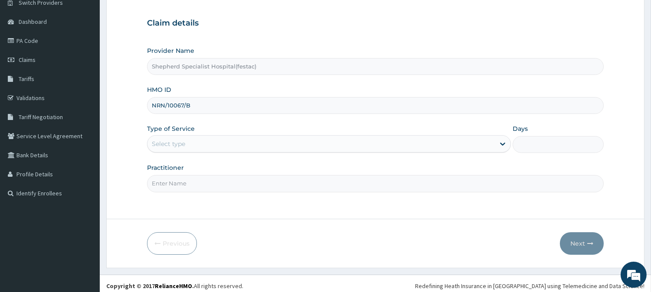
scroll to position [77, 0]
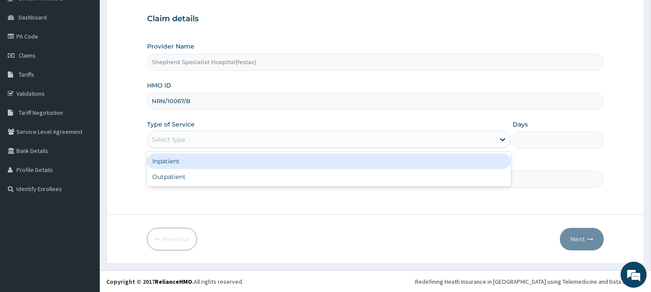
click at [257, 134] on div "Select type" at bounding box center [321, 140] width 347 height 14
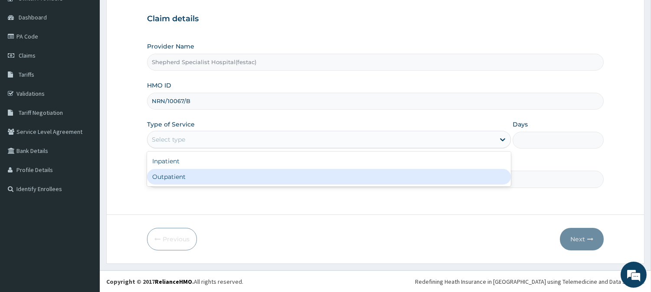
click at [223, 181] on div "Outpatient" at bounding box center [329, 177] width 364 height 16
type input "1"
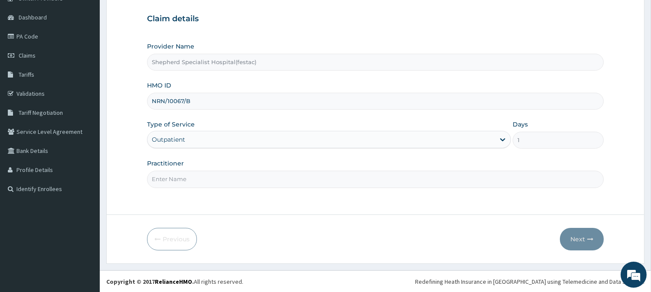
click at [223, 181] on input "Practitioner" at bounding box center [375, 179] width 457 height 17
type input "DR CHRIS"
click at [569, 239] on button "Next" at bounding box center [582, 239] width 44 height 23
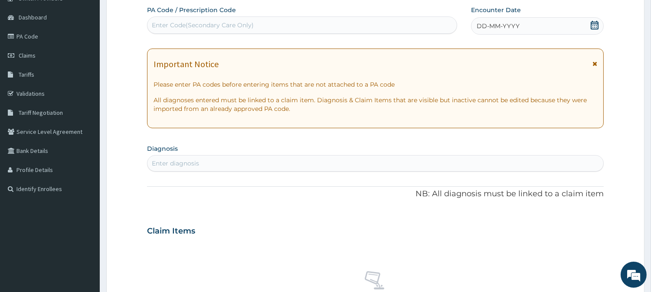
click at [598, 28] on icon at bounding box center [595, 25] width 8 height 9
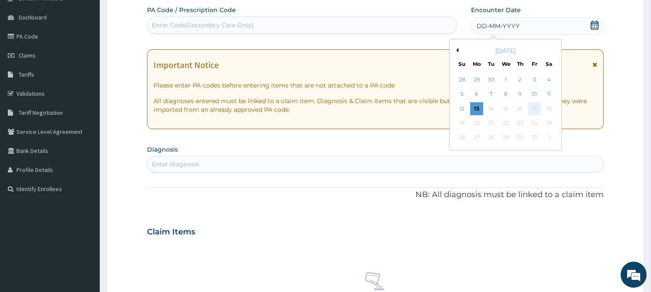
scroll to position [0, 0]
click at [491, 93] on div "7" at bounding box center [491, 94] width 13 height 13
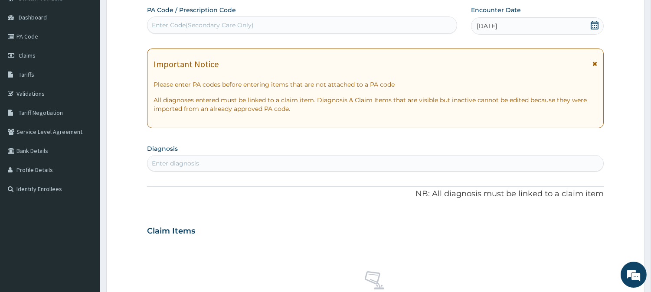
click at [209, 144] on section "Diagnosis Enter diagnosis" at bounding box center [375, 157] width 457 height 30
click at [202, 157] on div "Enter diagnosis" at bounding box center [376, 164] width 456 height 14
type input "p"
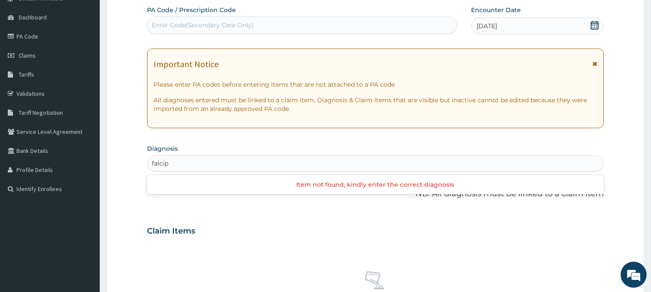
type input "falcipa"
click at [266, 171] on div "falcipa" at bounding box center [375, 163] width 457 height 16
click at [227, 166] on div "Enter diagnosis" at bounding box center [376, 164] width 456 height 14
click at [224, 163] on div "Enter diagnosis" at bounding box center [376, 164] width 456 height 14
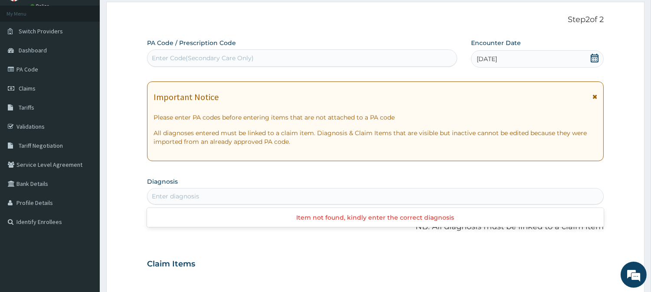
scroll to position [96, 0]
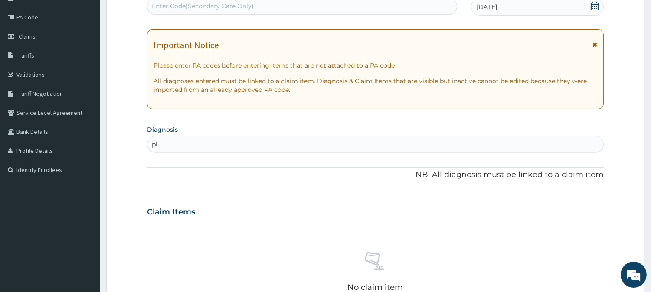
type input "p"
type input "falciparum"
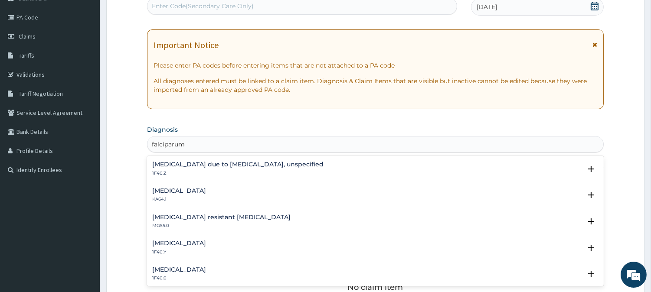
click at [268, 168] on div "Malaria due to Plasmodium falciparum, unspecified 1F40.Z" at bounding box center [237, 168] width 171 height 15
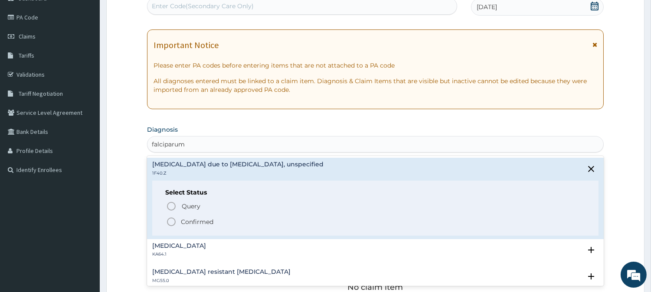
click at [174, 224] on circle "status option filled" at bounding box center [171, 222] width 8 height 8
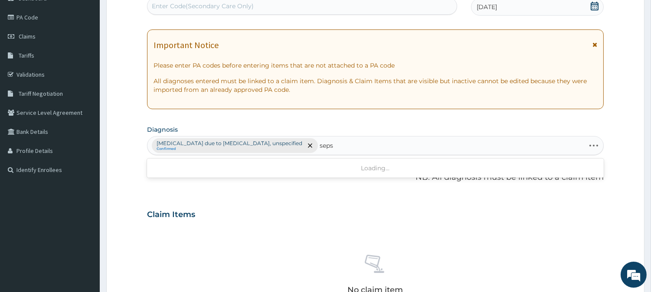
type input "sepsi"
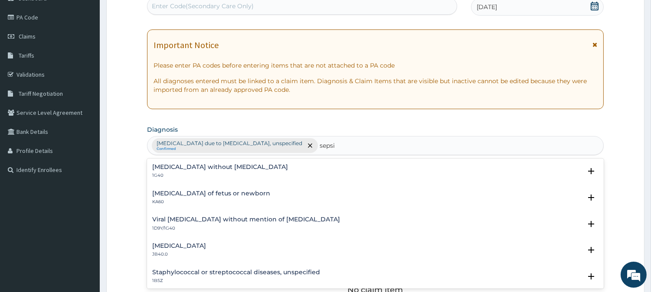
click at [258, 215] on div "Viral sepsis without mention of septic shock 1D9Y/1G40 Select Status Query Quer…" at bounding box center [375, 226] width 457 height 26
click at [172, 227] on p "1D9Y/1G40" at bounding box center [246, 229] width 188 height 6
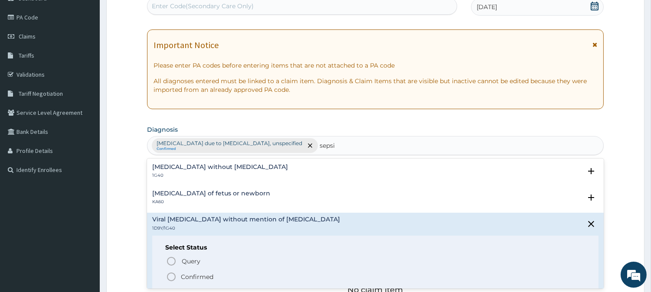
click at [174, 275] on icon "status option filled" at bounding box center [171, 277] width 10 height 10
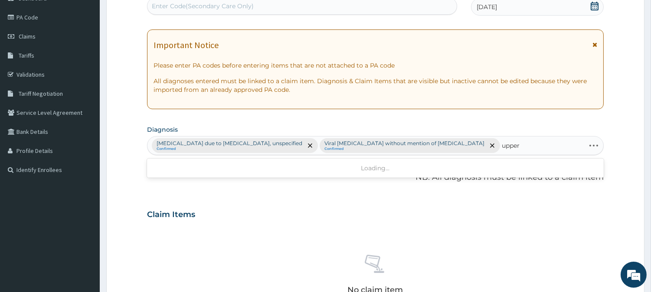
type input "upper"
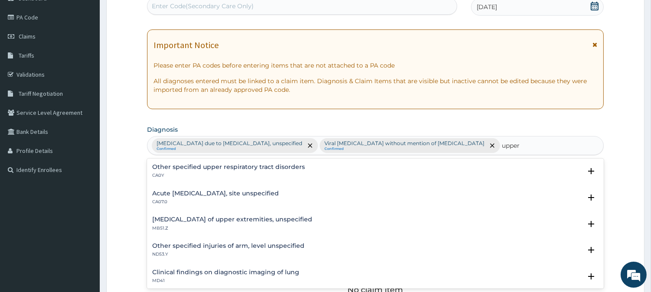
click at [279, 159] on div "Other specified upper respiratory tract disorders CA0Y Select Status Query Quer…" at bounding box center [375, 224] width 457 height 130
click at [273, 165] on h4 "Other specified upper respiratory tract disorders" at bounding box center [228, 167] width 153 height 7
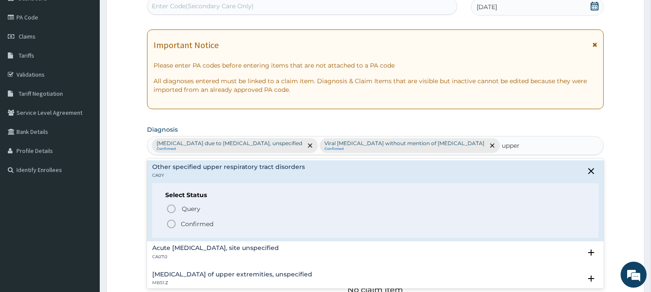
click at [172, 228] on circle "status option filled" at bounding box center [171, 224] width 8 height 8
